Goal: Book appointment/travel/reservation

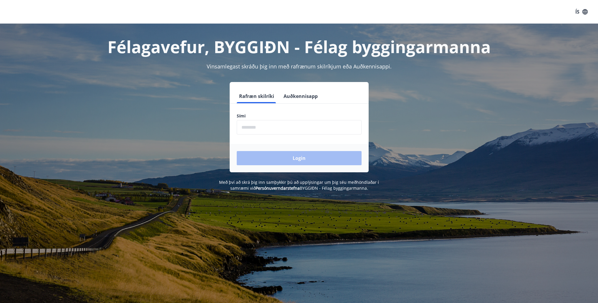
click at [254, 129] on input "phone" at bounding box center [299, 127] width 125 height 14
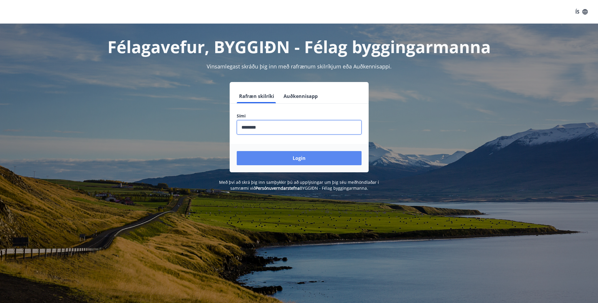
type input "********"
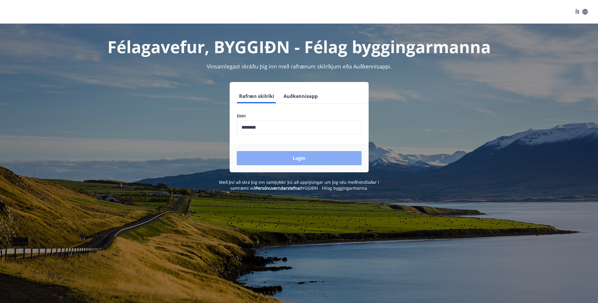
click at [276, 158] on button "Login" at bounding box center [299, 158] width 125 height 14
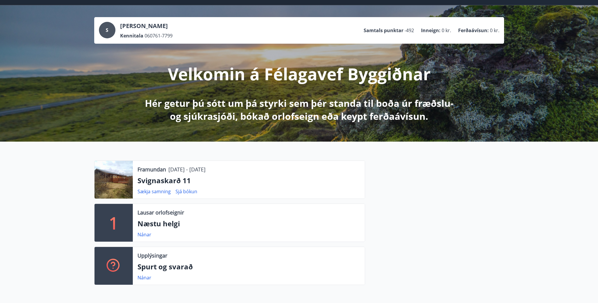
scroll to position [30, 0]
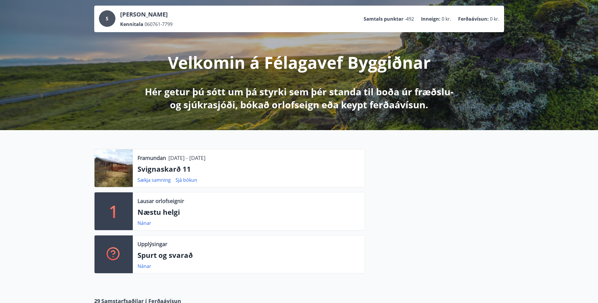
click at [129, 209] on div "1" at bounding box center [114, 211] width 38 height 38
click at [145, 222] on link "Nánar" at bounding box center [145, 222] width 14 height 6
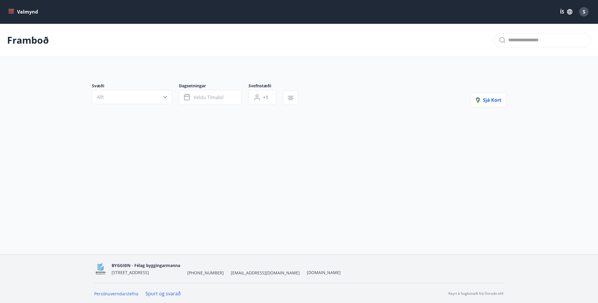
type input "*"
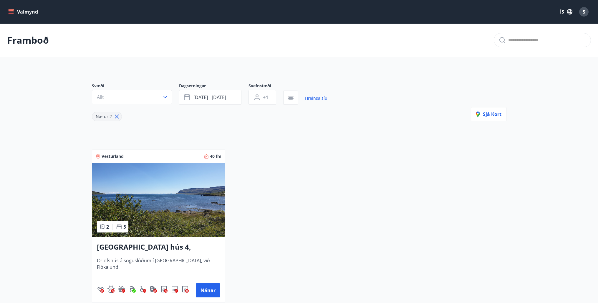
click at [11, 11] on icon "menu" at bounding box center [11, 10] width 5 height 1
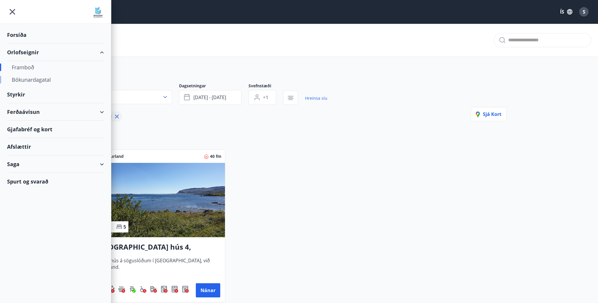
click at [34, 79] on div "Bókunardagatal" at bounding box center [55, 79] width 87 height 12
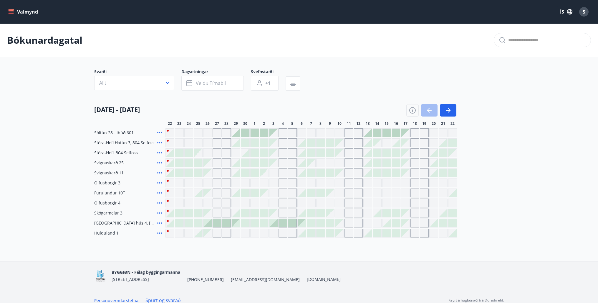
click at [322, 222] on div at bounding box center [321, 223] width 8 height 8
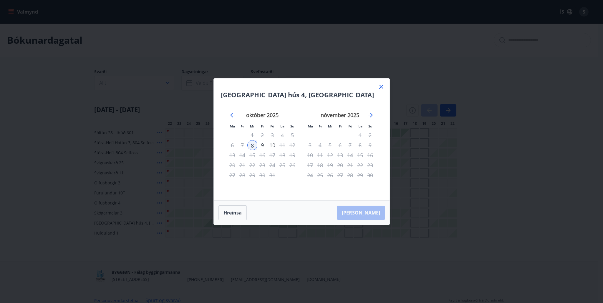
click at [381, 84] on icon at bounding box center [381, 86] width 7 height 7
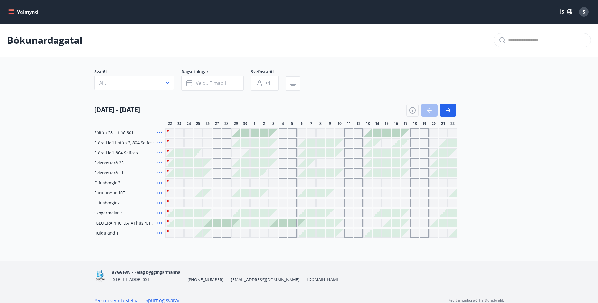
click at [380, 86] on div "Svæði Allt Dagsetningar Veldu tímabil Svefnstæði +1" at bounding box center [299, 81] width 410 height 24
click at [443, 109] on button "button" at bounding box center [448, 110] width 16 height 12
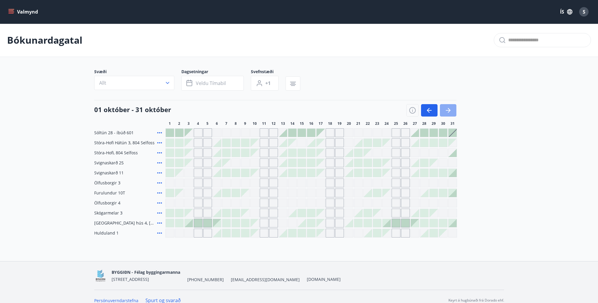
click at [452, 107] on button "button" at bounding box center [448, 110] width 16 height 12
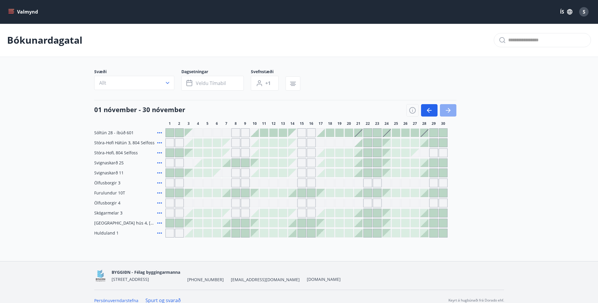
click at [447, 114] on button "button" at bounding box center [448, 110] width 16 height 12
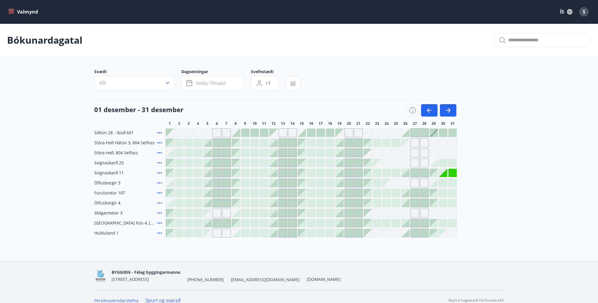
click at [446, 233] on div "Gráir dagar eru ekki bókanlegir" at bounding box center [443, 233] width 8 height 8
click at [500, 227] on div "Sóltún 28 - íbúð 601 Stóra-[GEOGRAPHIC_DATA] 3, 804 Selfoss Stóra-[GEOGRAPHIC_D…" at bounding box center [299, 182] width 410 height 109
click at [502, 219] on div "Sóltún 28 - íbúð 601 Stóra-[GEOGRAPHIC_DATA] 3, 804 Selfoss Stóra-[GEOGRAPHIC_D…" at bounding box center [299, 182] width 410 height 109
click at [447, 113] on icon "button" at bounding box center [448, 110] width 7 height 7
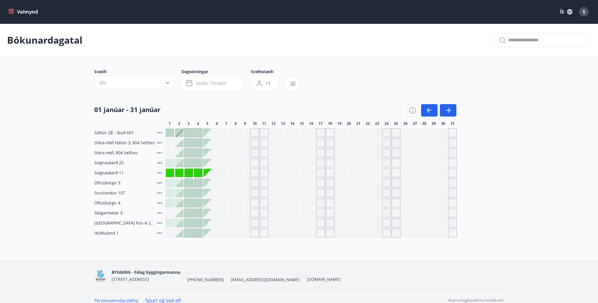
click at [13, 11] on icon "menu" at bounding box center [11, 12] width 6 height 6
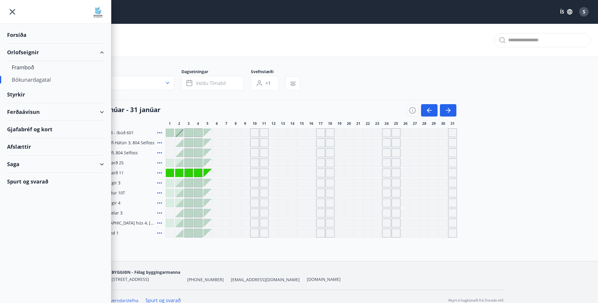
click at [27, 52] on div "Orlofseignir" at bounding box center [55, 52] width 97 height 17
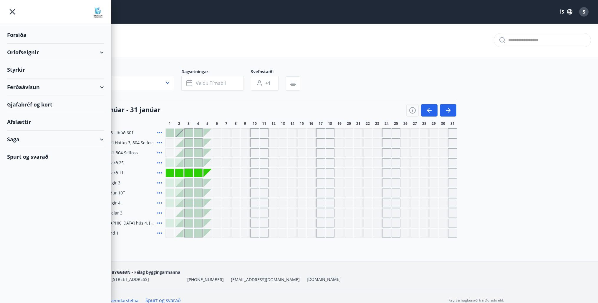
click at [100, 52] on div "Orlofseignir" at bounding box center [55, 52] width 97 height 17
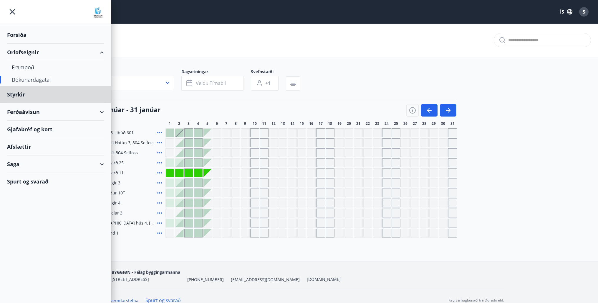
click at [13, 33] on div "Forsíða" at bounding box center [55, 34] width 97 height 17
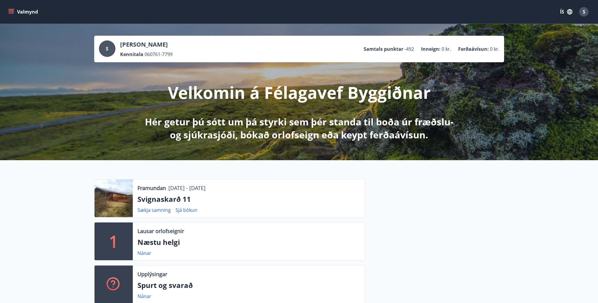
click at [11, 10] on icon "menu" at bounding box center [11, 12] width 6 height 6
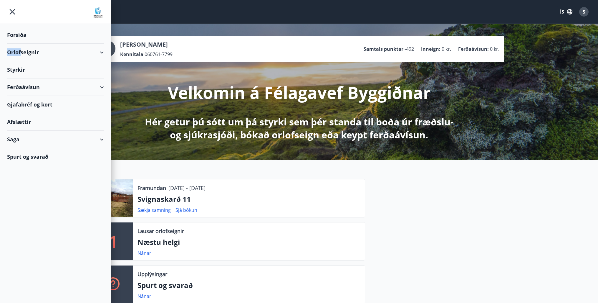
click at [21, 51] on div "Orlofseignir" at bounding box center [55, 52] width 97 height 17
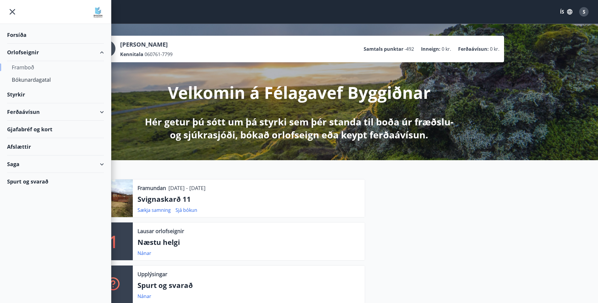
click at [26, 65] on div "Framboð" at bounding box center [55, 67] width 87 height 12
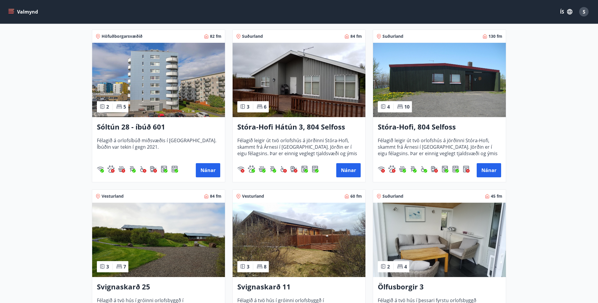
scroll to position [180, 0]
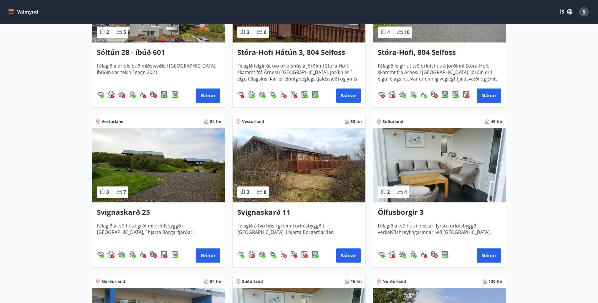
click at [314, 173] on img at bounding box center [299, 165] width 133 height 74
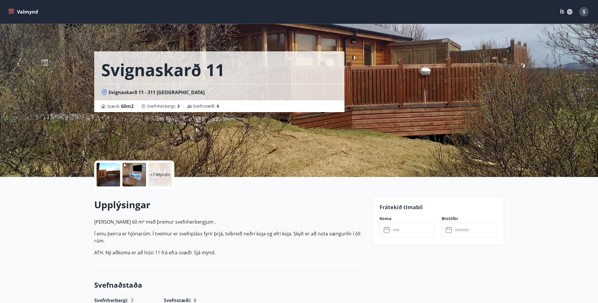
click at [108, 179] on div at bounding box center [109, 175] width 24 height 24
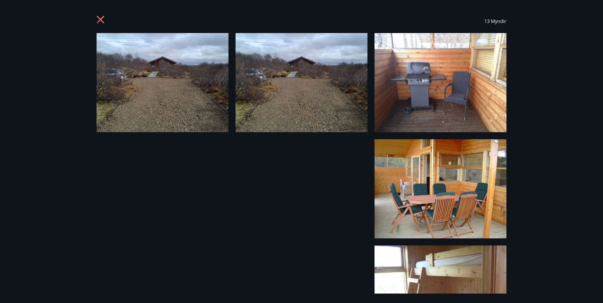
click at [173, 77] on img at bounding box center [163, 82] width 132 height 99
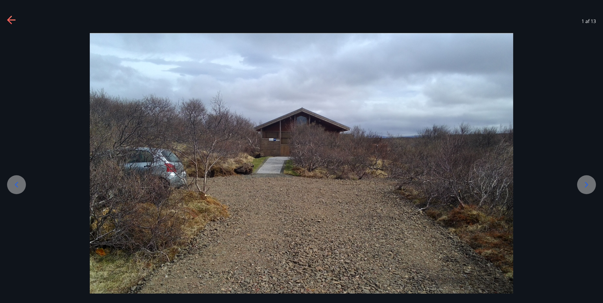
click at [588, 187] on icon at bounding box center [586, 184] width 9 height 9
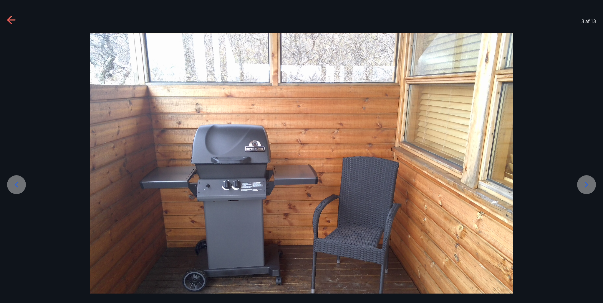
click at [588, 187] on icon at bounding box center [586, 184] width 9 height 9
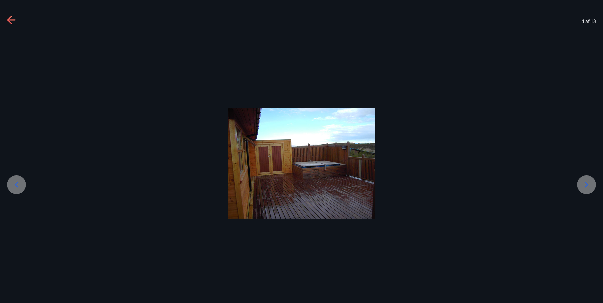
click at [588, 187] on icon at bounding box center [586, 184] width 9 height 9
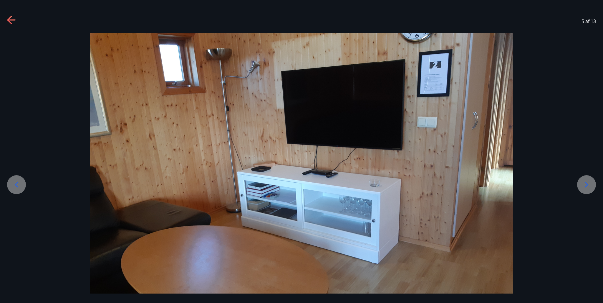
click at [588, 187] on icon at bounding box center [586, 184] width 9 height 9
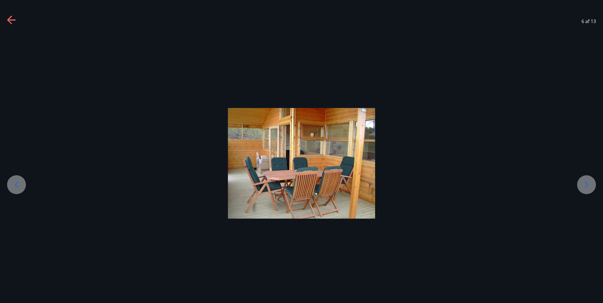
click at [588, 187] on icon at bounding box center [586, 184] width 9 height 9
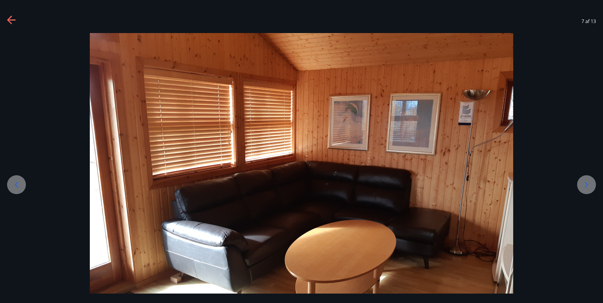
click at [588, 187] on icon at bounding box center [586, 184] width 9 height 9
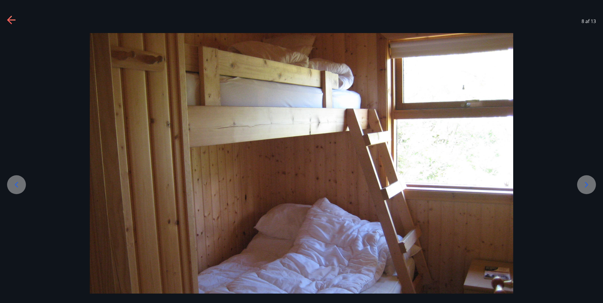
click at [588, 187] on icon at bounding box center [586, 184] width 9 height 9
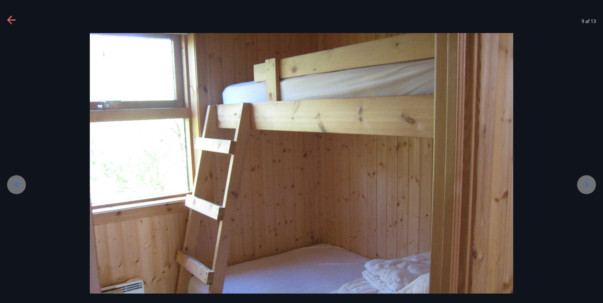
click at [588, 187] on icon at bounding box center [586, 184] width 9 height 9
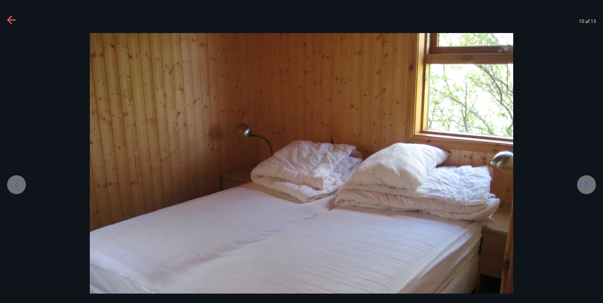
click at [588, 187] on icon at bounding box center [586, 184] width 9 height 9
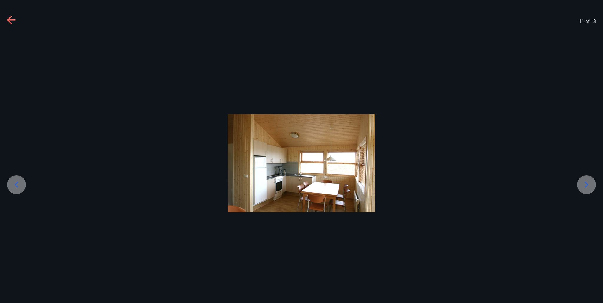
click at [588, 187] on icon at bounding box center [586, 184] width 9 height 9
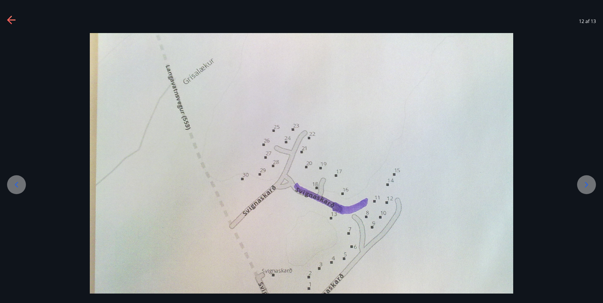
click at [9, 20] on icon at bounding box center [11, 20] width 9 height 9
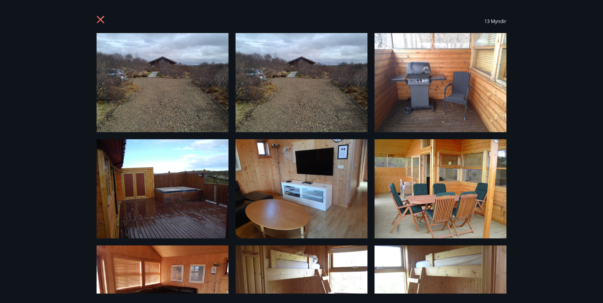
click at [9, 20] on div "13 Myndir" at bounding box center [301, 151] width 603 height 303
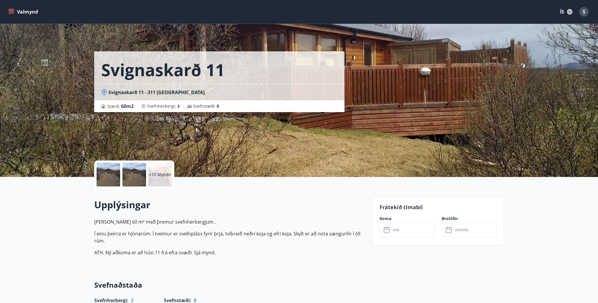
click at [11, 10] on icon "menu" at bounding box center [11, 10] width 5 height 1
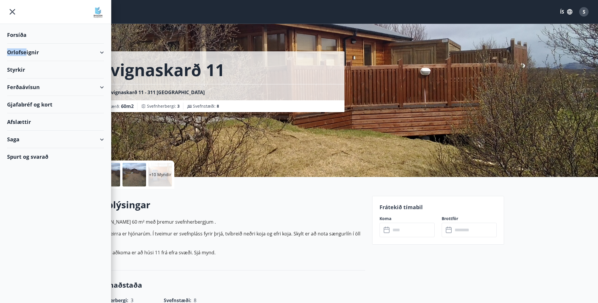
click at [27, 52] on div "Orlofseignir" at bounding box center [55, 52] width 97 height 17
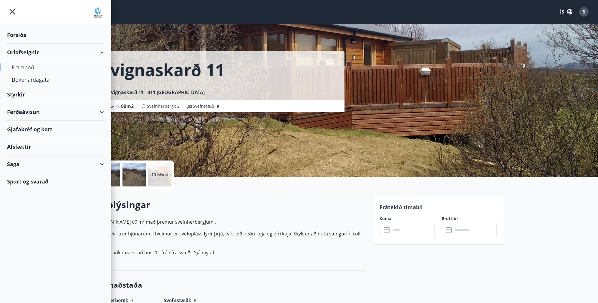
click at [33, 67] on div "Framboð" at bounding box center [55, 67] width 87 height 12
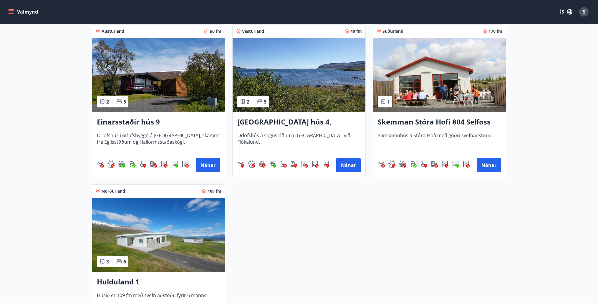
scroll to position [631, 0]
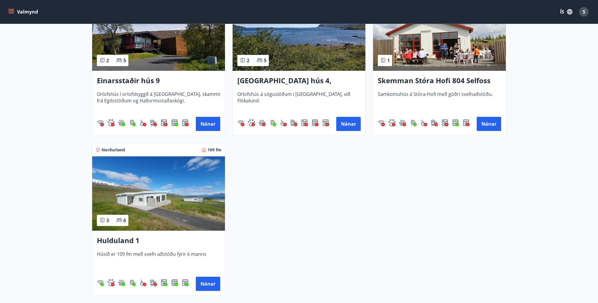
click at [190, 197] on img at bounding box center [158, 193] width 133 height 74
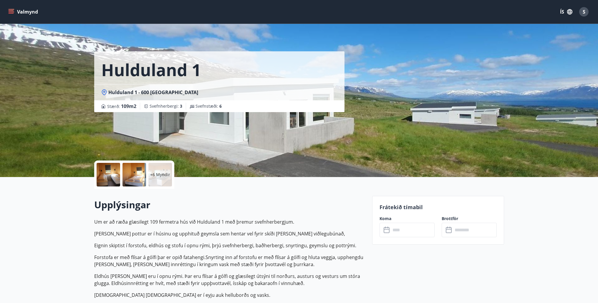
click at [111, 175] on div at bounding box center [109, 175] width 24 height 24
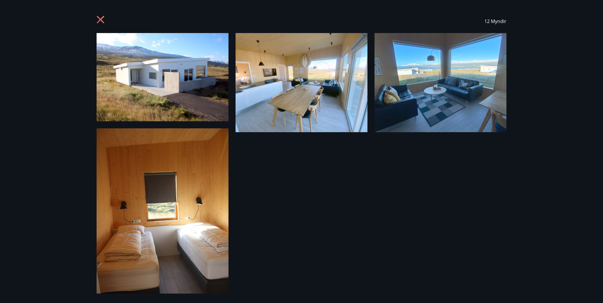
click at [178, 90] on img at bounding box center [163, 77] width 132 height 88
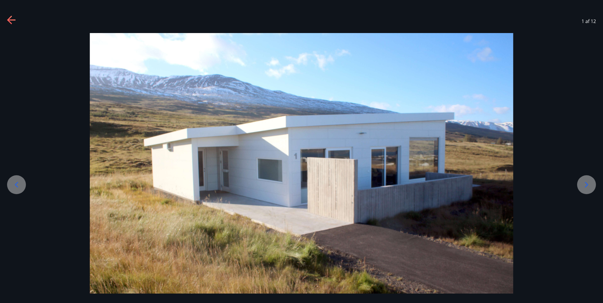
click at [584, 182] on icon at bounding box center [586, 184] width 9 height 9
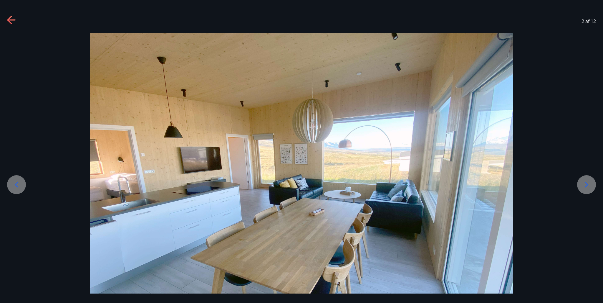
click at [584, 182] on icon at bounding box center [586, 184] width 9 height 9
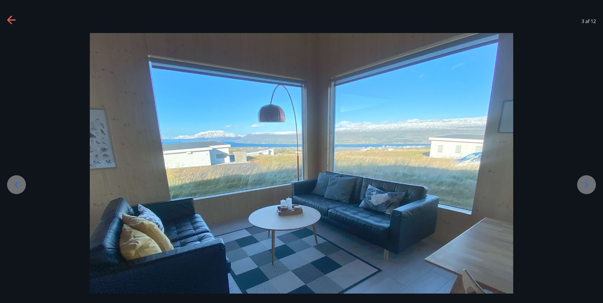
click at [584, 182] on icon at bounding box center [586, 184] width 9 height 9
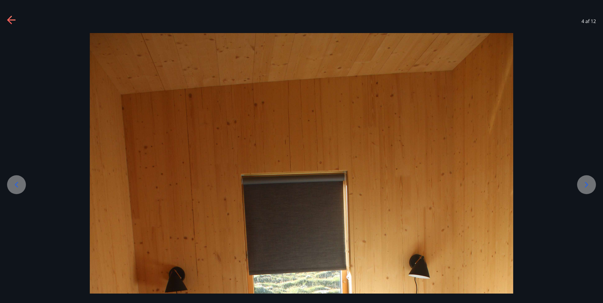
click at [584, 182] on icon at bounding box center [586, 184] width 9 height 9
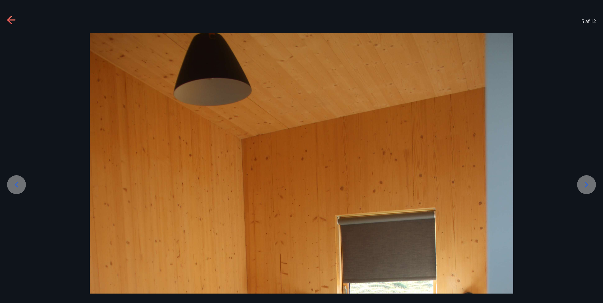
click at [584, 182] on icon at bounding box center [586, 184] width 9 height 9
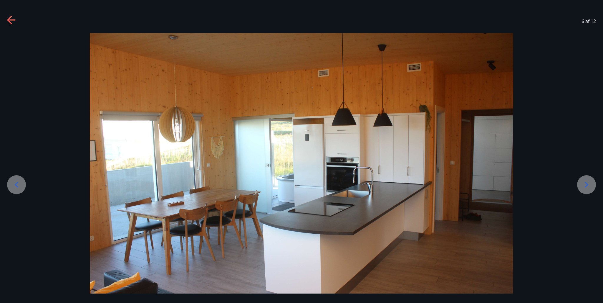
click at [584, 182] on icon at bounding box center [586, 184] width 9 height 9
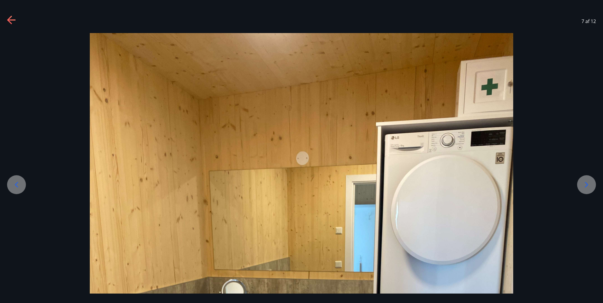
click at [584, 182] on icon at bounding box center [586, 184] width 9 height 9
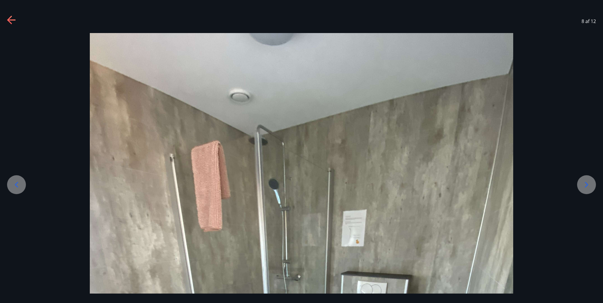
click at [584, 182] on icon at bounding box center [586, 184] width 9 height 9
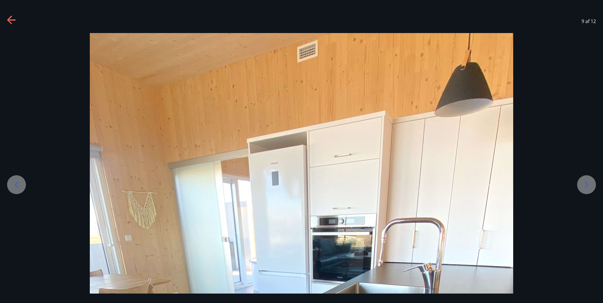
click at [584, 182] on icon at bounding box center [586, 184] width 9 height 9
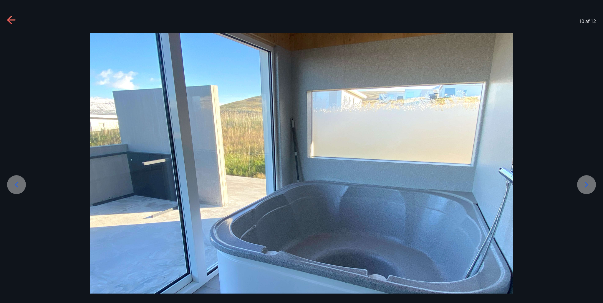
click at [584, 182] on icon at bounding box center [586, 184] width 9 height 9
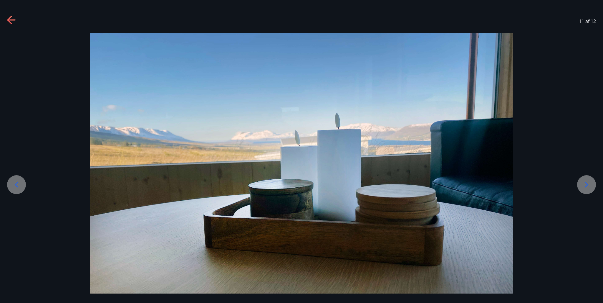
click at [584, 182] on icon at bounding box center [586, 184] width 9 height 9
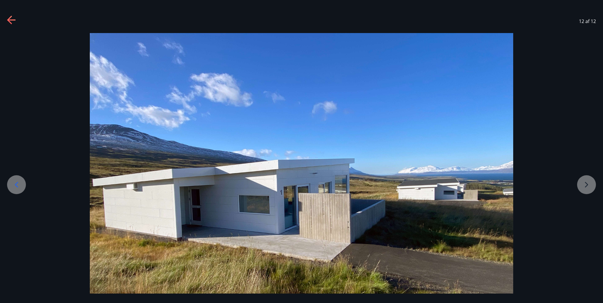
click at [584, 182] on div at bounding box center [301, 192] width 603 height 318
click at [582, 186] on div at bounding box center [301, 192] width 603 height 318
click at [584, 185] on div at bounding box center [301, 192] width 603 height 318
click at [14, 19] on icon at bounding box center [11, 20] width 9 height 9
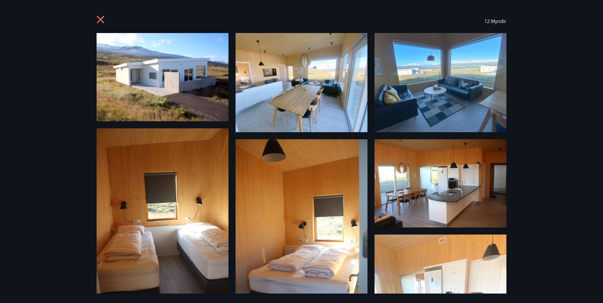
click at [100, 22] on icon at bounding box center [101, 20] width 9 height 9
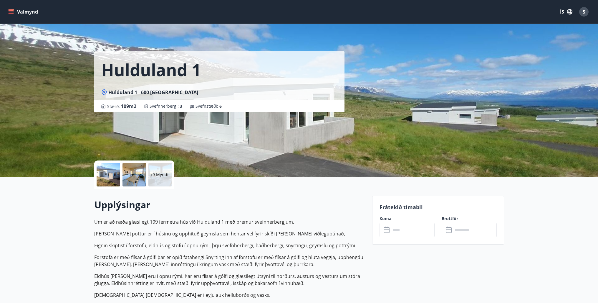
click at [15, 11] on button "Valmynd" at bounding box center [23, 11] width 33 height 11
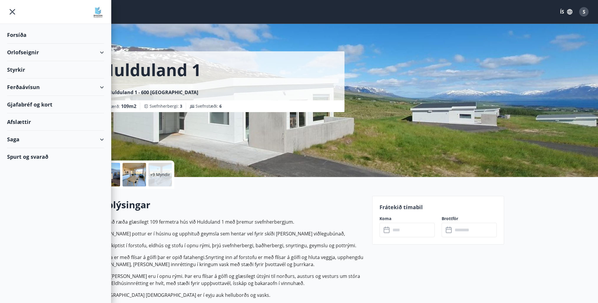
click at [26, 52] on div "Orlofseignir" at bounding box center [55, 52] width 97 height 17
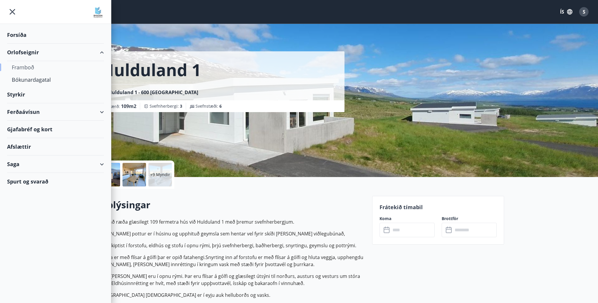
click at [27, 67] on div "Framboð" at bounding box center [55, 67] width 87 height 12
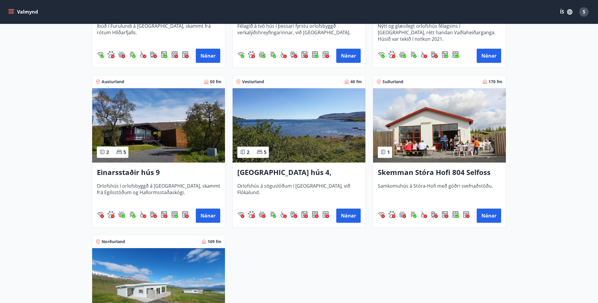
scroll to position [541, 0]
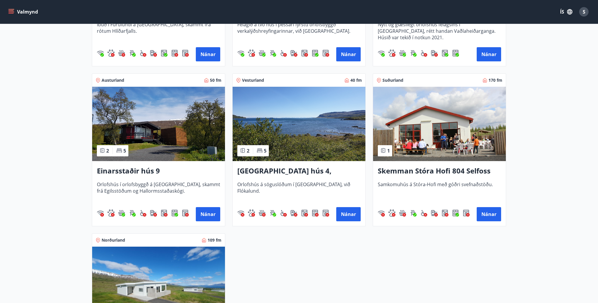
click at [159, 125] on img at bounding box center [158, 124] width 133 height 74
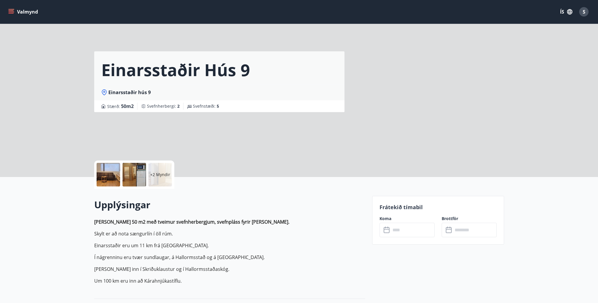
click at [111, 174] on div at bounding box center [109, 175] width 24 height 24
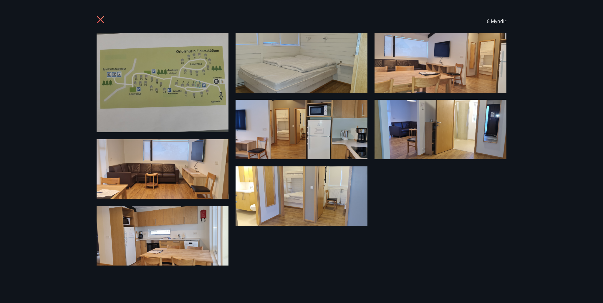
click at [264, 67] on img at bounding box center [302, 63] width 132 height 60
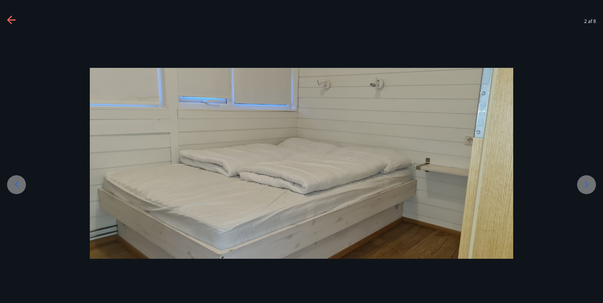
click at [589, 184] on icon at bounding box center [586, 184] width 9 height 9
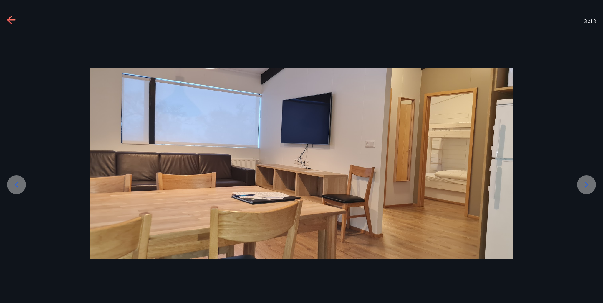
click at [589, 184] on icon at bounding box center [586, 184] width 9 height 9
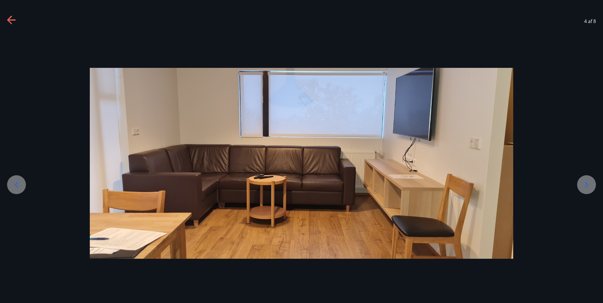
click at [589, 184] on icon at bounding box center [586, 184] width 9 height 9
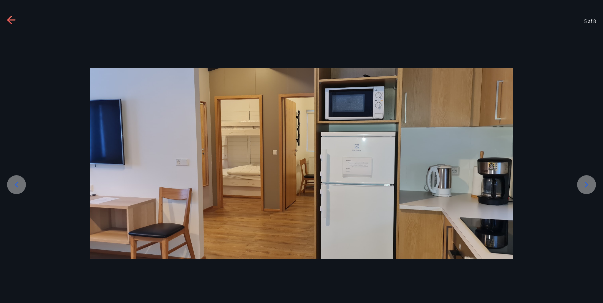
click at [589, 184] on icon at bounding box center [586, 184] width 9 height 9
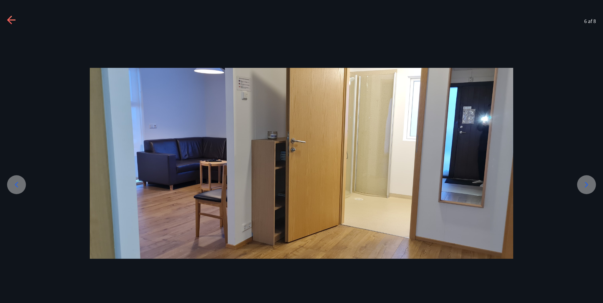
click at [589, 184] on icon at bounding box center [586, 184] width 9 height 9
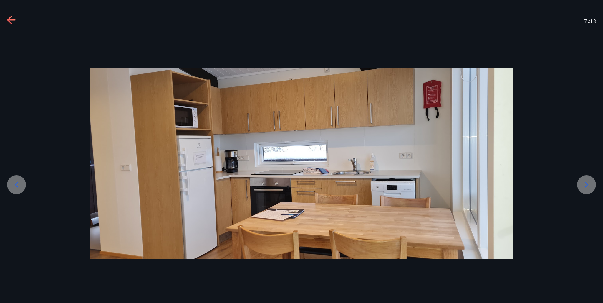
click at [589, 184] on icon at bounding box center [586, 184] width 9 height 9
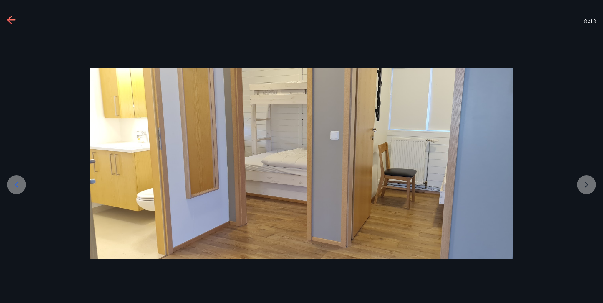
click at [589, 184] on div at bounding box center [301, 163] width 603 height 191
click at [586, 186] on div at bounding box center [301, 163] width 603 height 191
click at [16, 19] on icon at bounding box center [11, 20] width 9 height 9
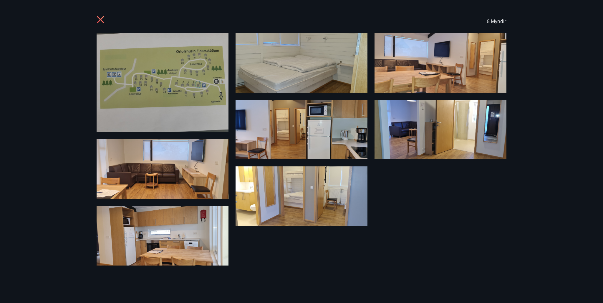
click at [158, 75] on img at bounding box center [163, 82] width 132 height 99
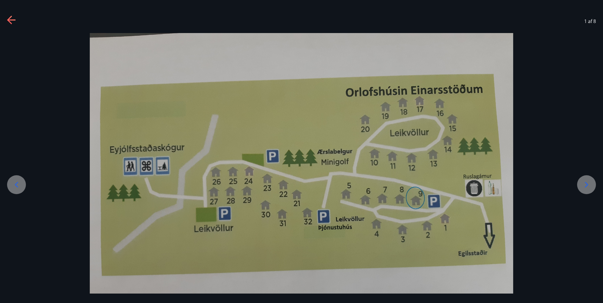
click at [9, 21] on icon at bounding box center [9, 20] width 5 height 8
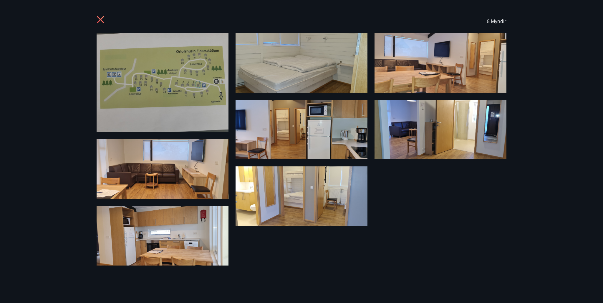
click at [100, 17] on icon at bounding box center [101, 20] width 9 height 9
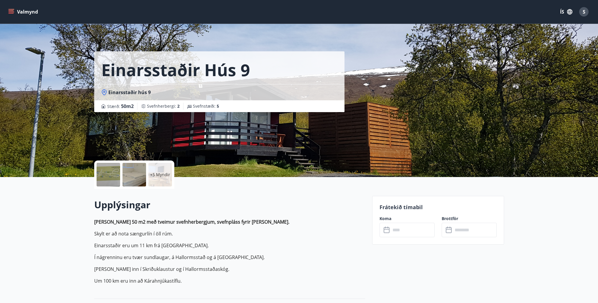
click at [13, 11] on icon "menu" at bounding box center [11, 10] width 5 height 1
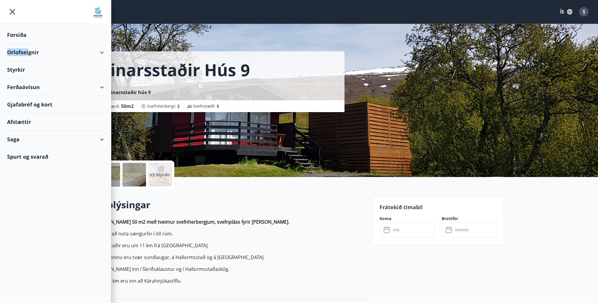
click at [29, 52] on div "Orlofseignir" at bounding box center [55, 52] width 97 height 17
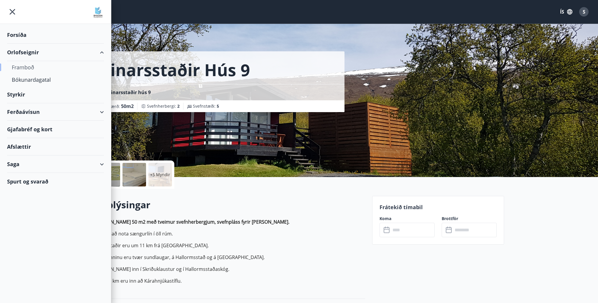
click at [23, 64] on div "Framboð" at bounding box center [55, 67] width 87 height 12
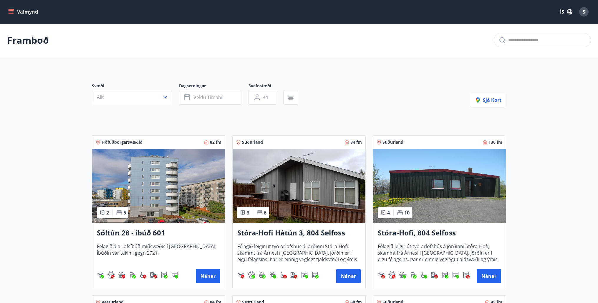
click at [44, 45] on p "Framboð" at bounding box center [28, 40] width 42 height 13
click at [24, 11] on button "Valmynd" at bounding box center [23, 11] width 33 height 11
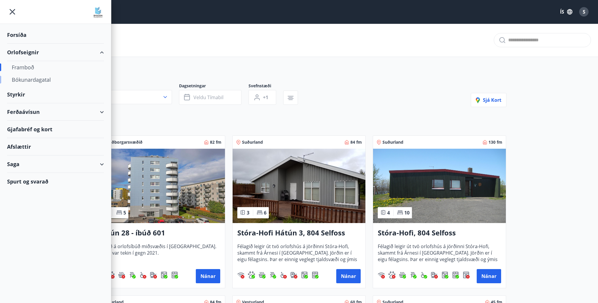
click at [31, 80] on div "Bókunardagatal" at bounding box center [55, 79] width 87 height 12
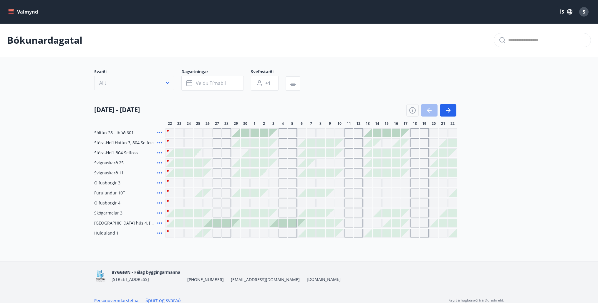
scroll to position [8, 0]
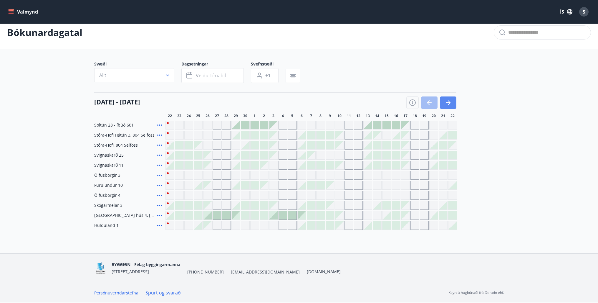
click at [452, 104] on icon "button" at bounding box center [448, 102] width 7 height 7
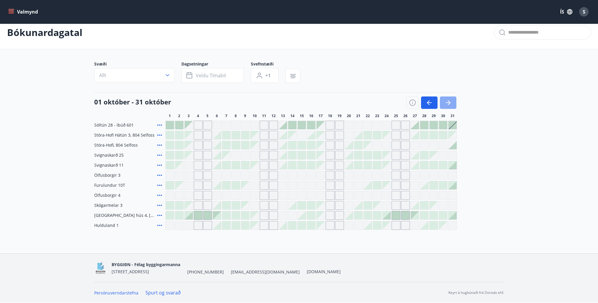
click at [451, 99] on button "button" at bounding box center [448, 102] width 16 height 12
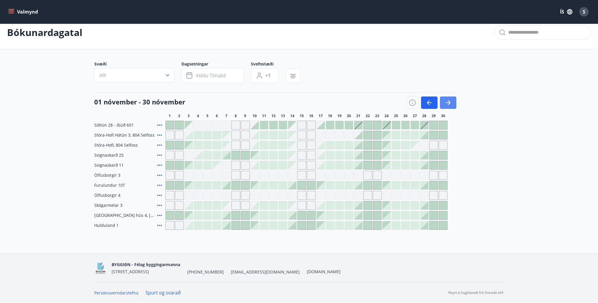
click at [446, 101] on icon "button" at bounding box center [448, 102] width 7 height 7
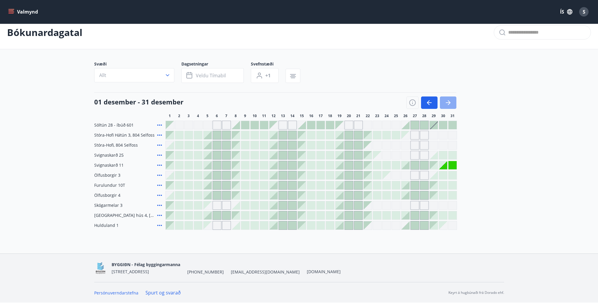
click at [448, 102] on icon "button" at bounding box center [448, 102] width 7 height 7
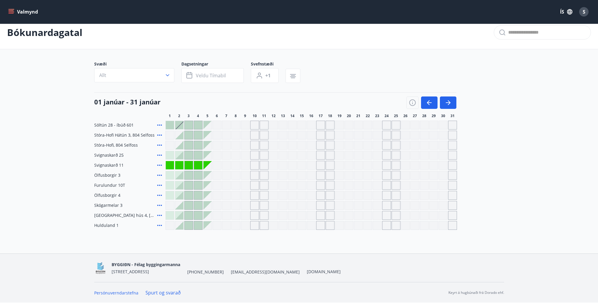
click at [25, 11] on button "Valmynd" at bounding box center [23, 11] width 33 height 11
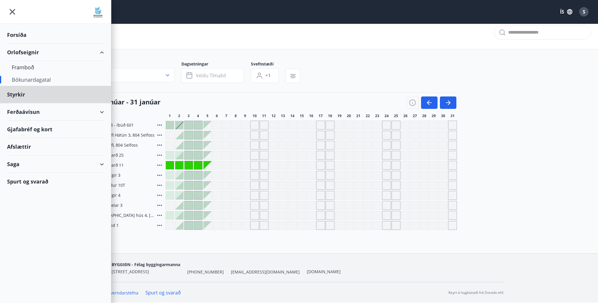
click at [20, 34] on div "Forsíða" at bounding box center [55, 34] width 97 height 17
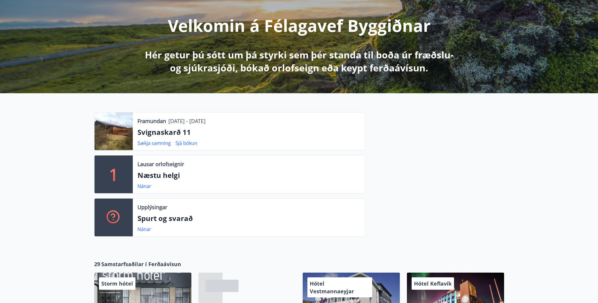
scroll to position [68, 0]
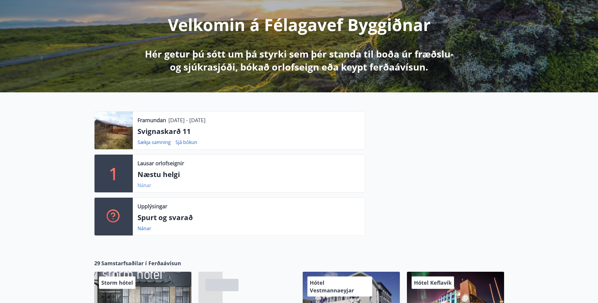
click at [146, 186] on link "Nánar" at bounding box center [145, 185] width 14 height 6
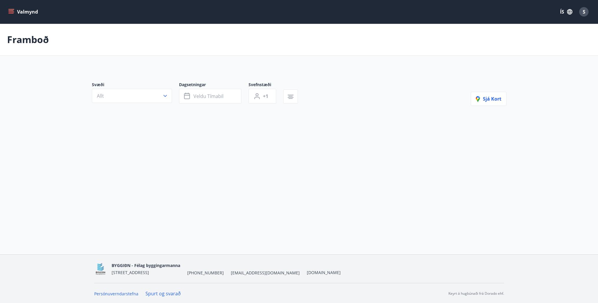
type input "*"
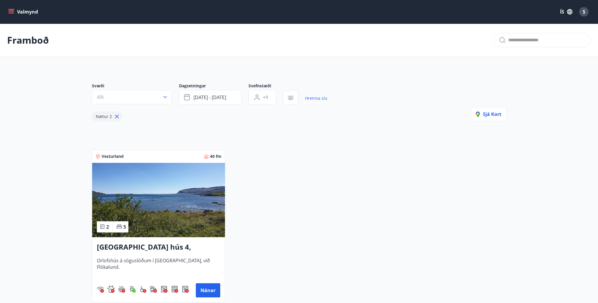
click at [586, 14] on div "S" at bounding box center [583, 11] width 9 height 9
